Goal: Task Accomplishment & Management: Use online tool/utility

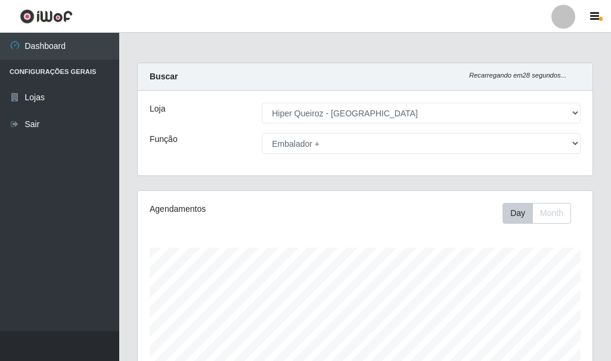
select select "513"
select select "70"
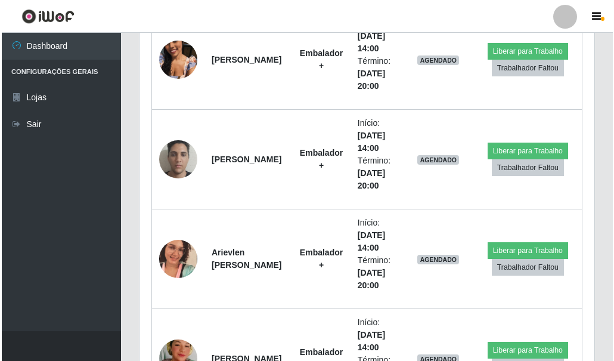
scroll to position [1055, 0]
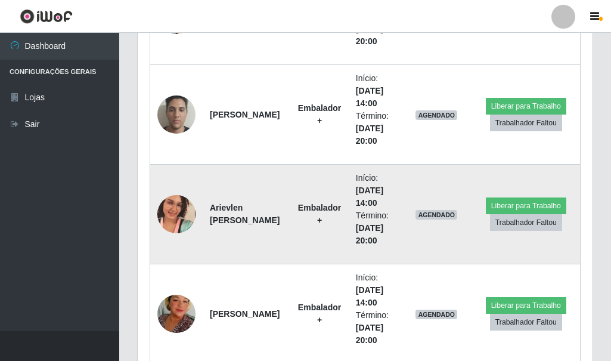
click at [195, 218] on td at bounding box center [176, 214] width 53 height 100
click at [178, 220] on img at bounding box center [176, 214] width 38 height 68
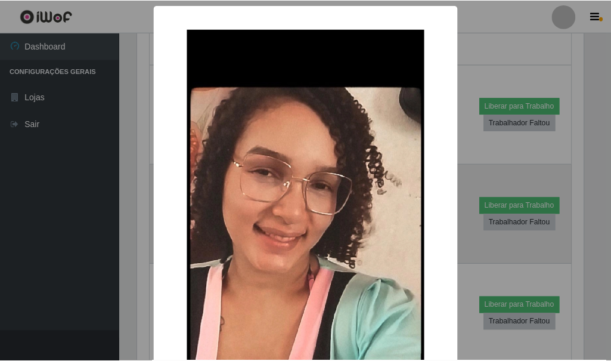
scroll to position [247, 449]
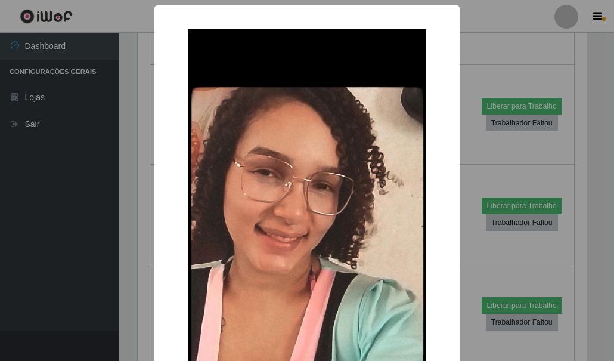
click at [469, 172] on div "× OK Cancel" at bounding box center [307, 180] width 614 height 361
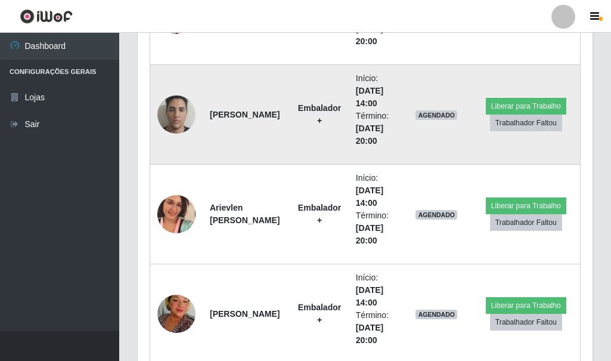
scroll to position [1114, 0]
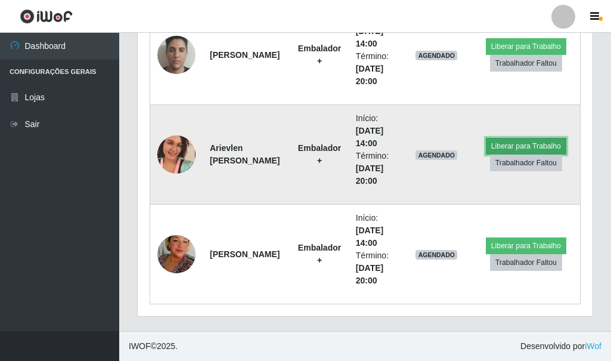
click at [509, 141] on button "Liberar para Trabalho" at bounding box center [526, 146] width 80 height 17
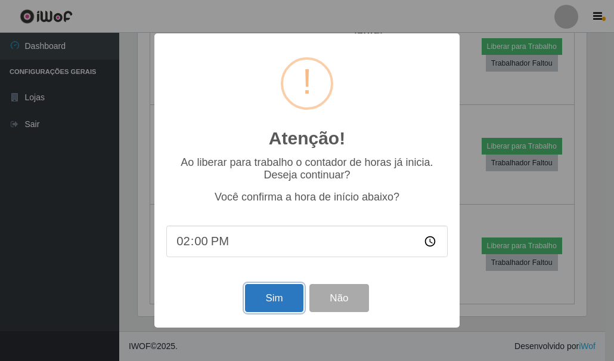
click at [272, 291] on button "Sim" at bounding box center [274, 298] width 58 height 28
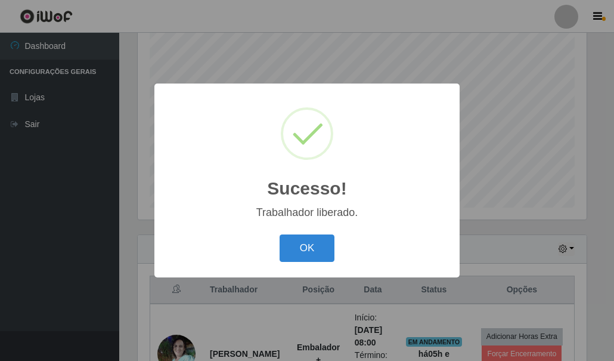
drag, startPoint x: 318, startPoint y: 252, endPoint x: 380, endPoint y: 188, distance: 88.9
click at [318, 251] on button "OK" at bounding box center [306, 248] width 55 height 28
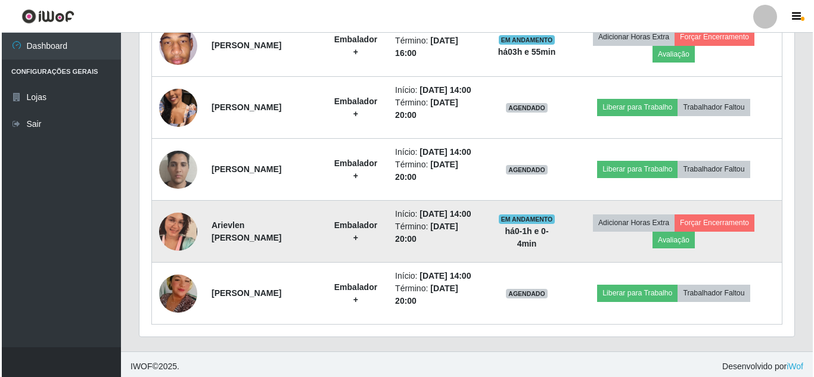
scroll to position [753, 0]
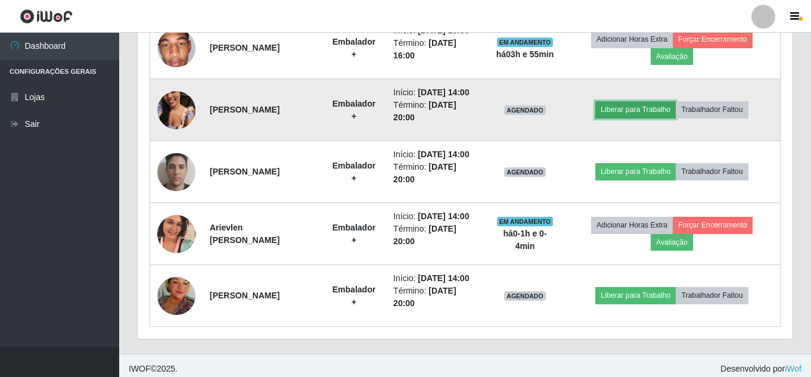
click at [610, 118] on button "Liberar para Trabalho" at bounding box center [635, 109] width 80 height 17
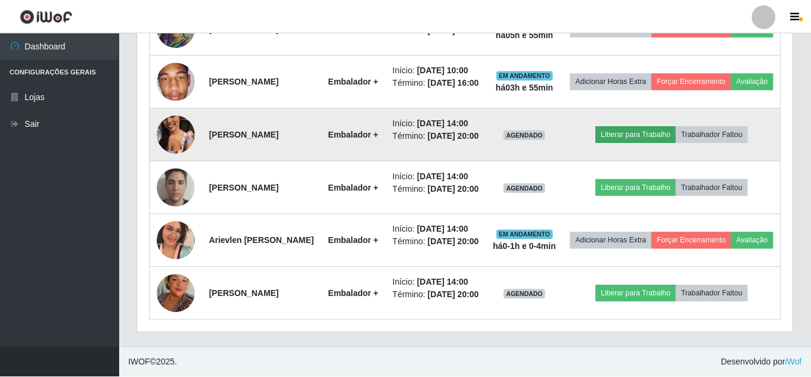
scroll to position [247, 649]
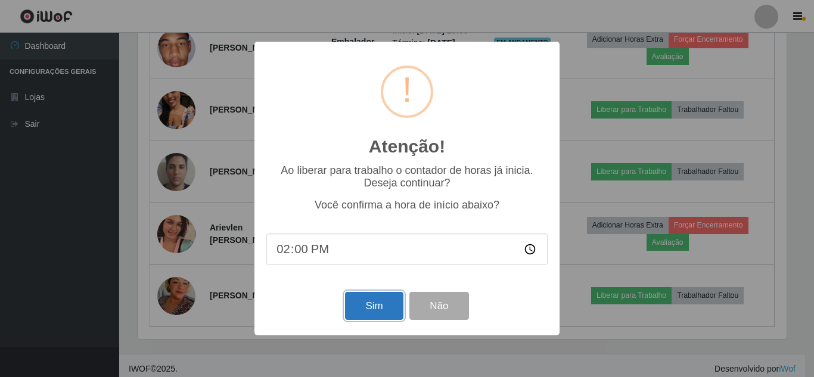
click at [374, 316] on button "Sim" at bounding box center [374, 306] width 58 height 28
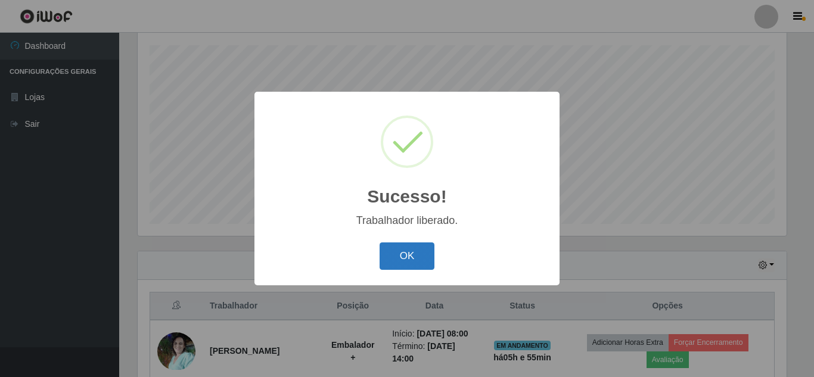
click at [408, 260] on button "OK" at bounding box center [407, 257] width 55 height 28
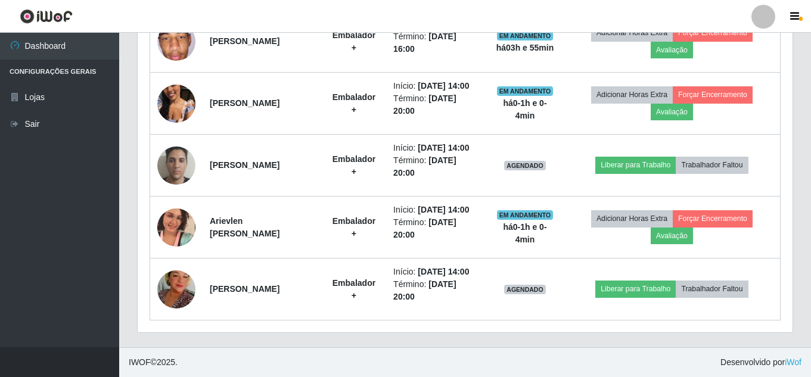
scroll to position [872, 0]
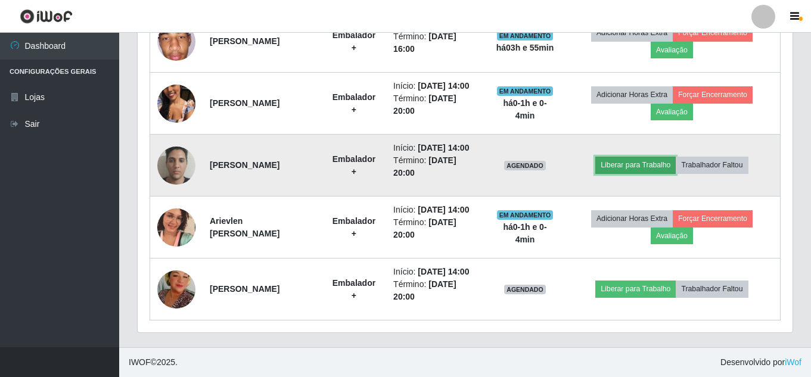
click at [610, 157] on button "Liberar para Trabalho" at bounding box center [635, 165] width 80 height 17
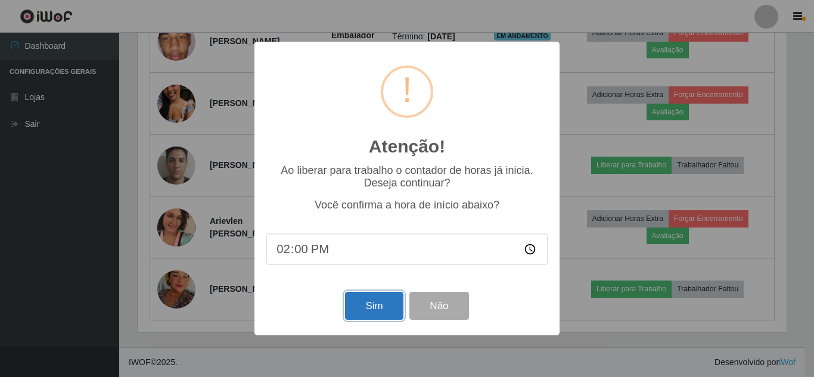
click at [383, 308] on button "Sim" at bounding box center [374, 306] width 58 height 28
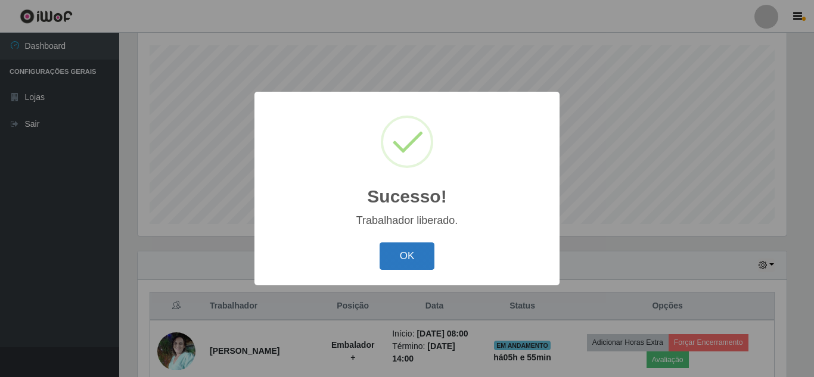
click at [414, 262] on button "OK" at bounding box center [407, 257] width 55 height 28
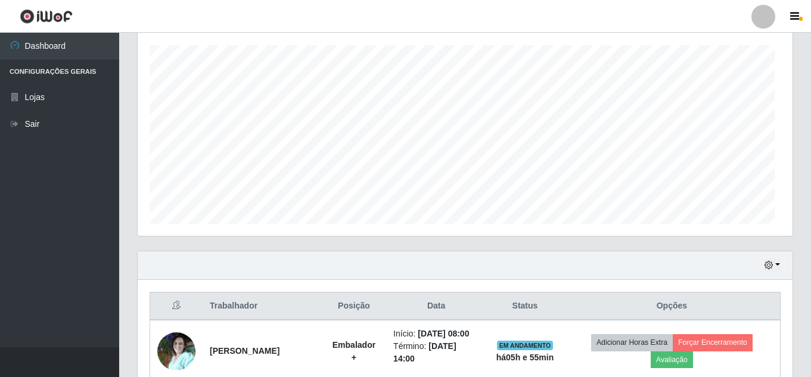
scroll to position [247, 655]
